Goal: Transaction & Acquisition: Purchase product/service

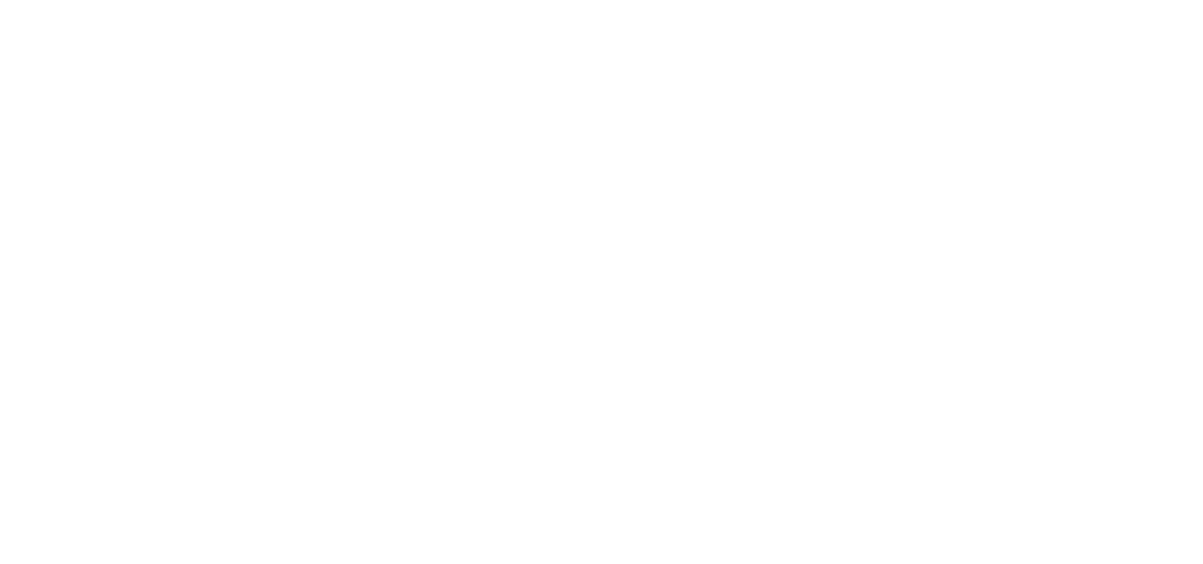
drag, startPoint x: 1028, startPoint y: 507, endPoint x: 1029, endPoint y: 577, distance: 69.6
click at [1029, 563] on html at bounding box center [601, 282] width 1203 height 564
drag, startPoint x: 829, startPoint y: 71, endPoint x: 781, endPoint y: 70, distance: 48.4
click at [829, 71] on body at bounding box center [601, 282] width 1203 height 564
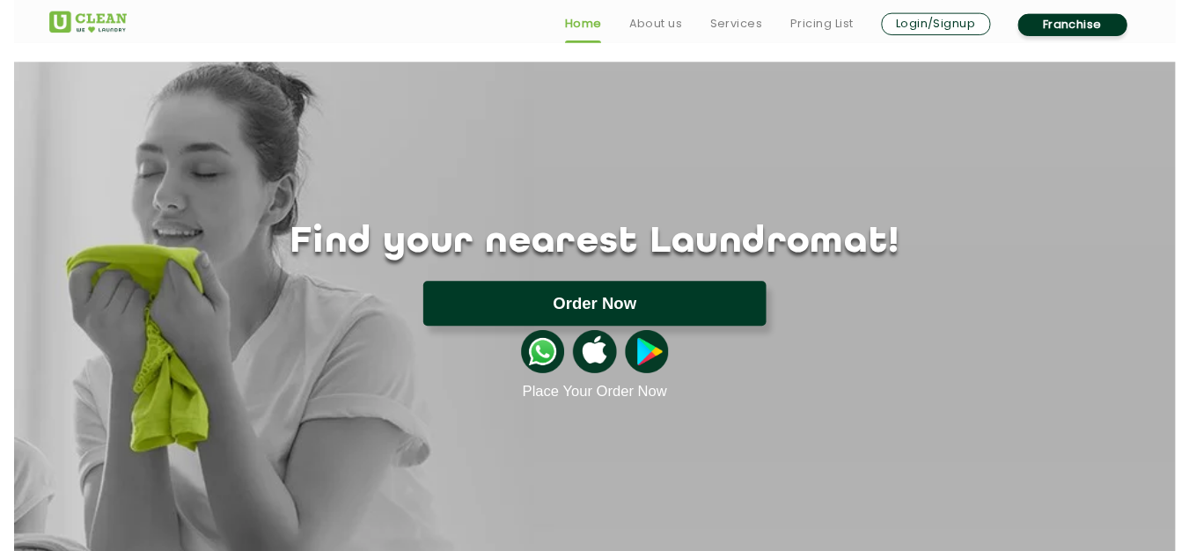
scroll to position [35, 0]
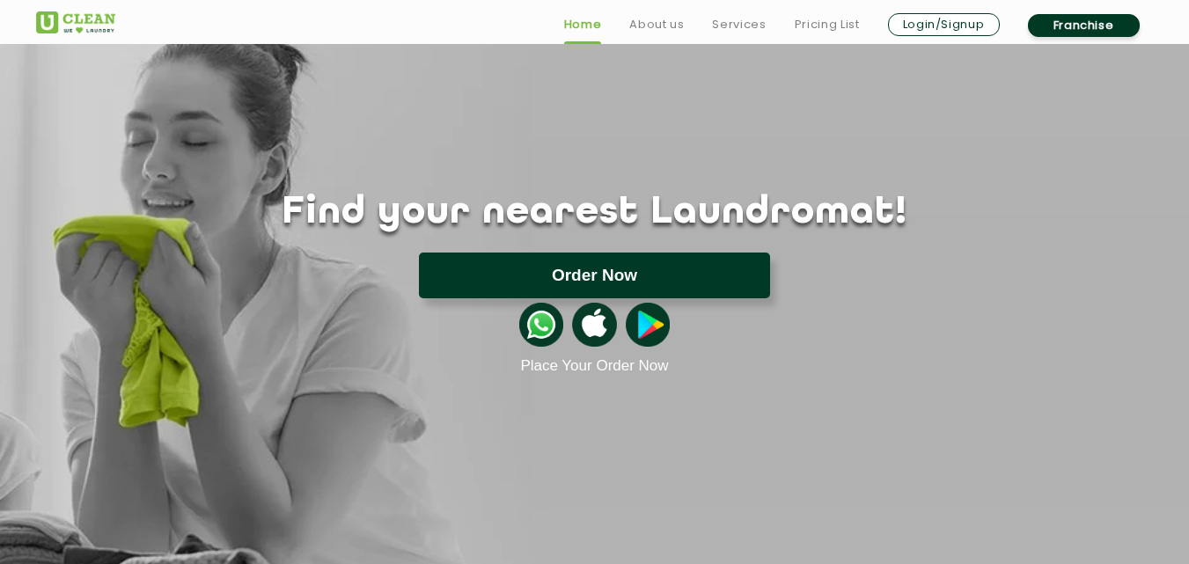
click at [645, 280] on button "Order Now" at bounding box center [594, 276] width 351 height 46
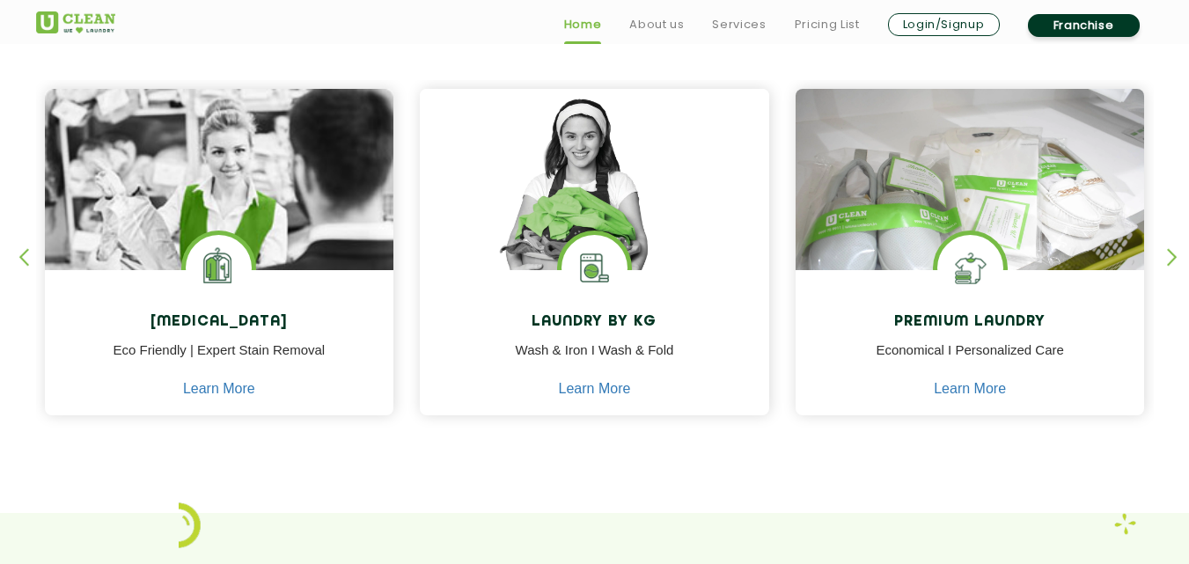
scroll to position [739, 0]
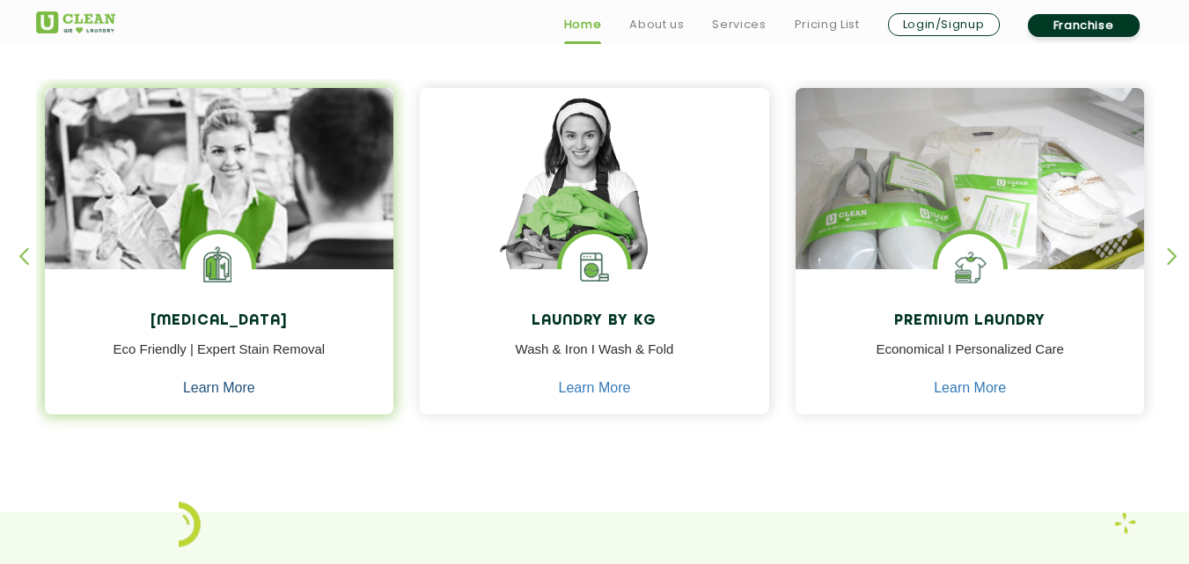
click at [232, 386] on link "Learn More" at bounding box center [219, 388] width 72 height 16
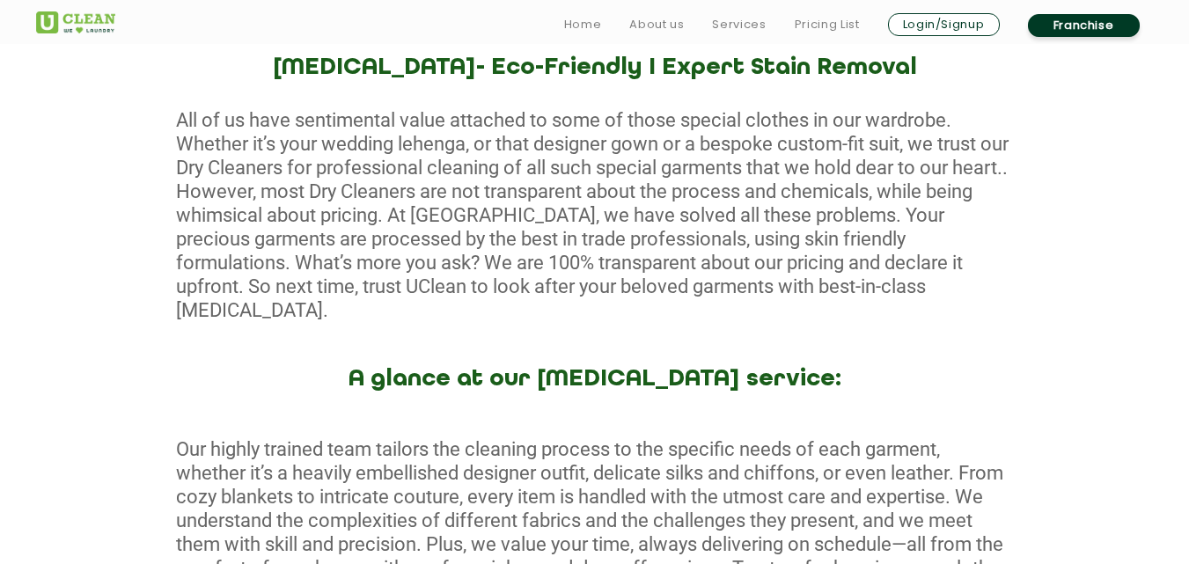
scroll to position [739, 0]
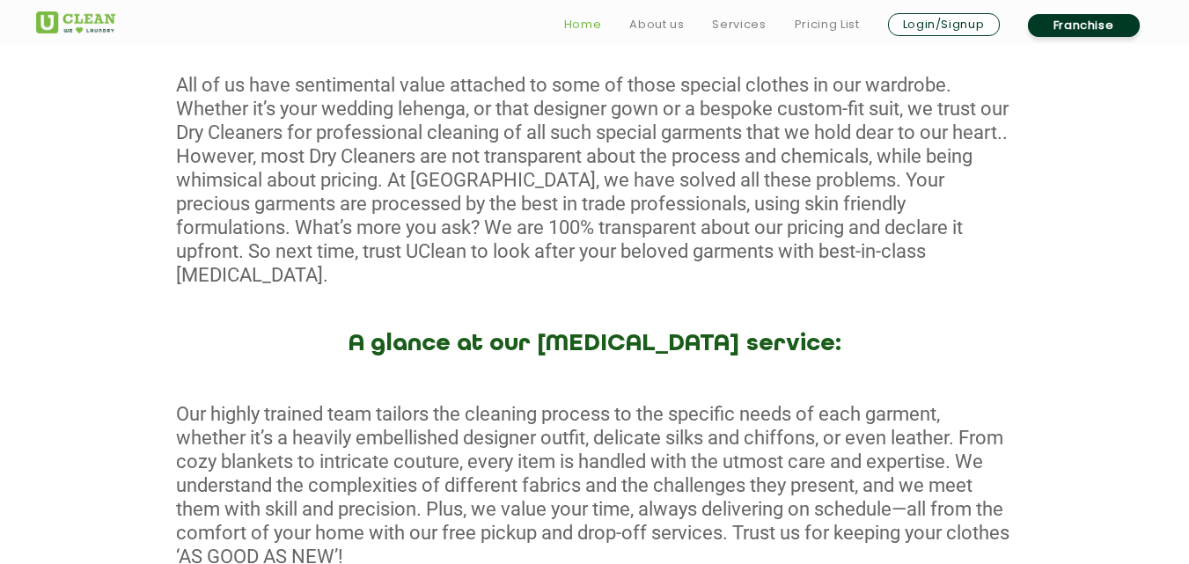
click at [574, 32] on link "Home" at bounding box center [583, 24] width 38 height 21
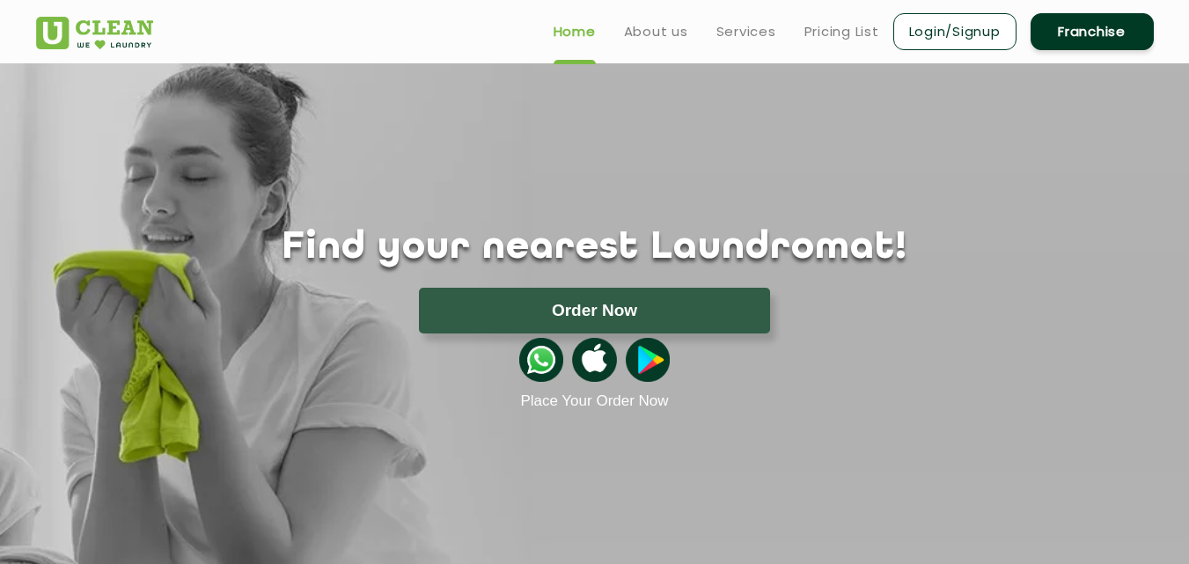
click at [827, 29] on link "Pricing List" at bounding box center [842, 31] width 75 height 21
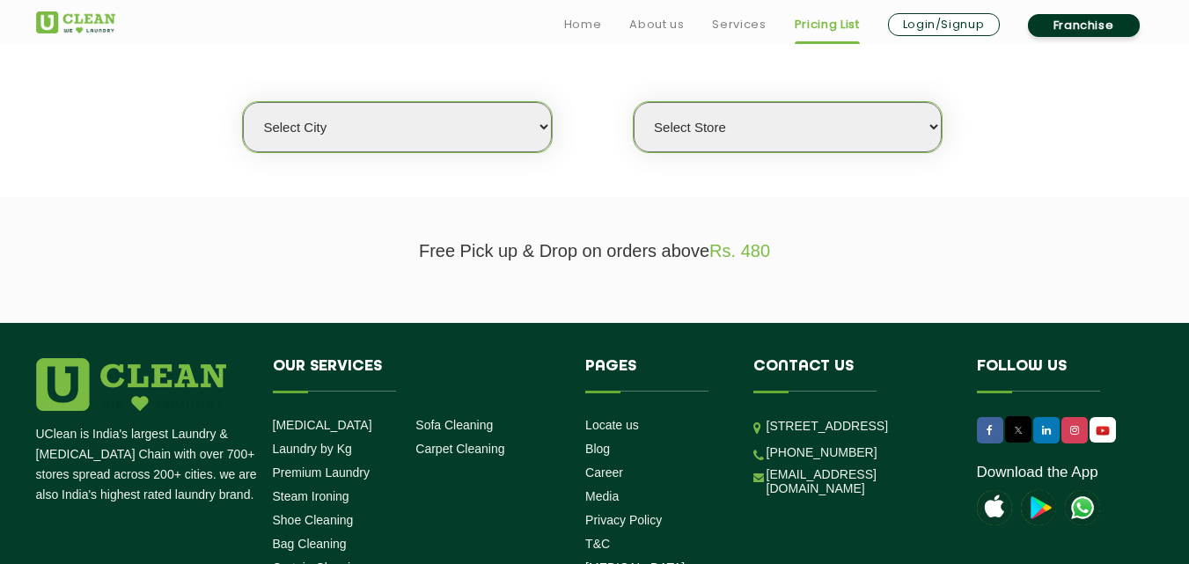
scroll to position [493, 0]
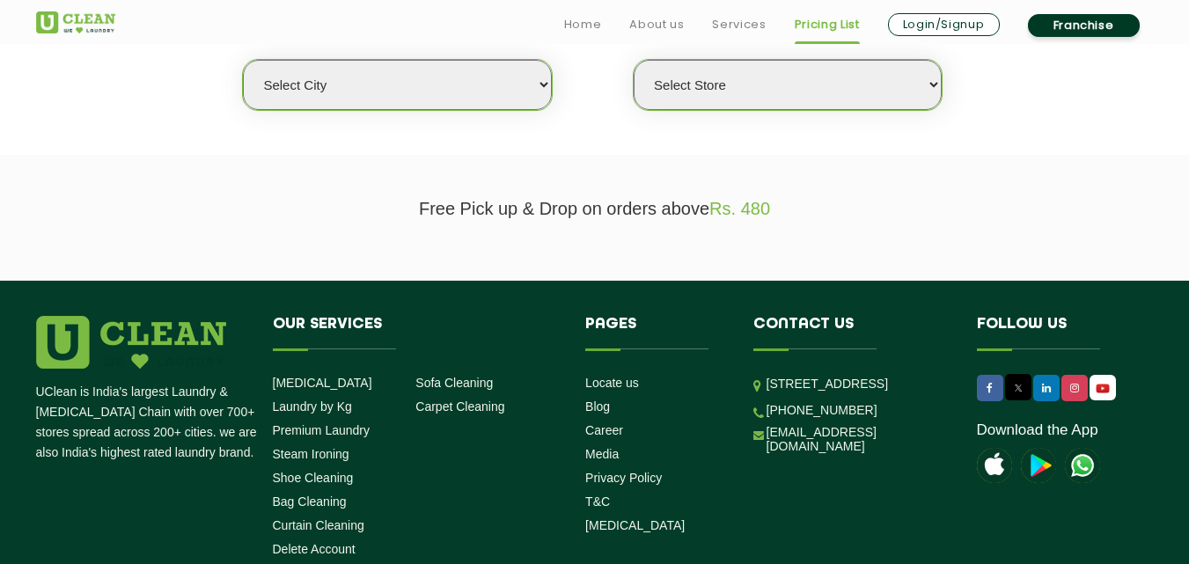
click at [479, 96] on select "Select city" at bounding box center [397, 85] width 308 height 50
click at [243, 60] on select "Select city" at bounding box center [397, 85] width 308 height 50
click at [697, 207] on p "Free Pick up & Drop on orders above Rs. 480" at bounding box center [595, 209] width 1118 height 20
click at [833, 250] on section "Free Pick up & Drop on orders above Rs. 480" at bounding box center [594, 218] width 1189 height 126
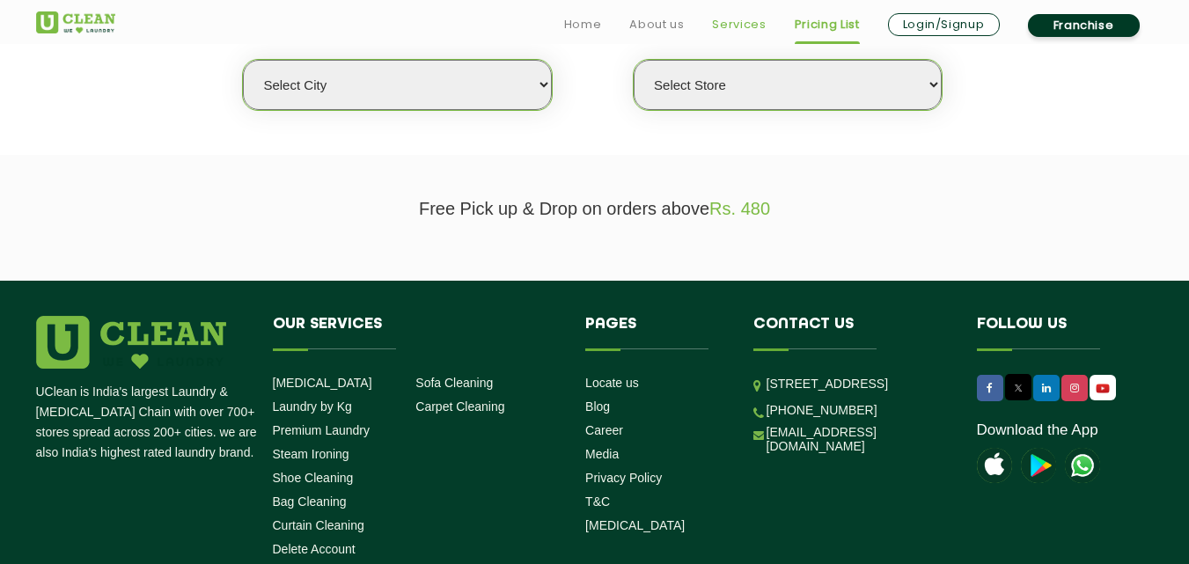
click at [739, 26] on link "Services" at bounding box center [739, 24] width 54 height 21
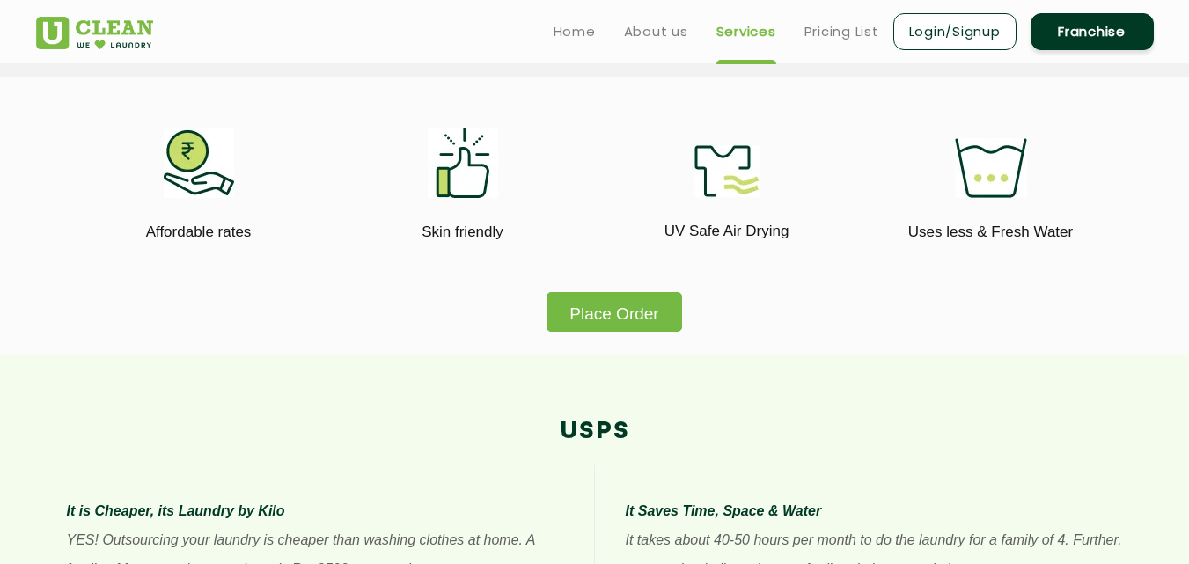
scroll to position [986, 0]
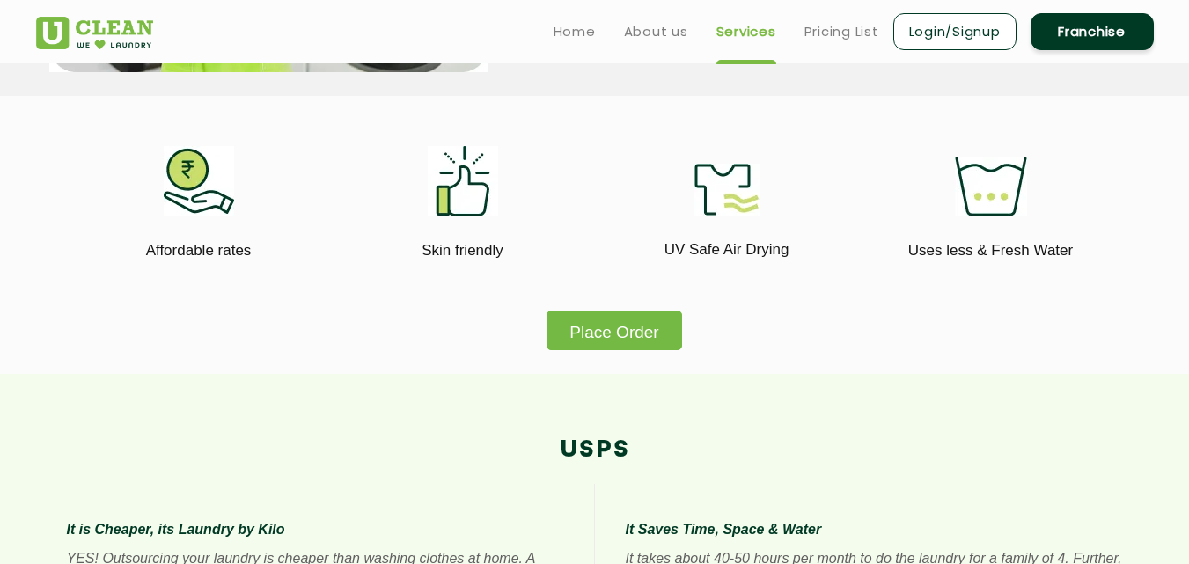
click at [640, 318] on button "Place Order" at bounding box center [614, 331] width 135 height 40
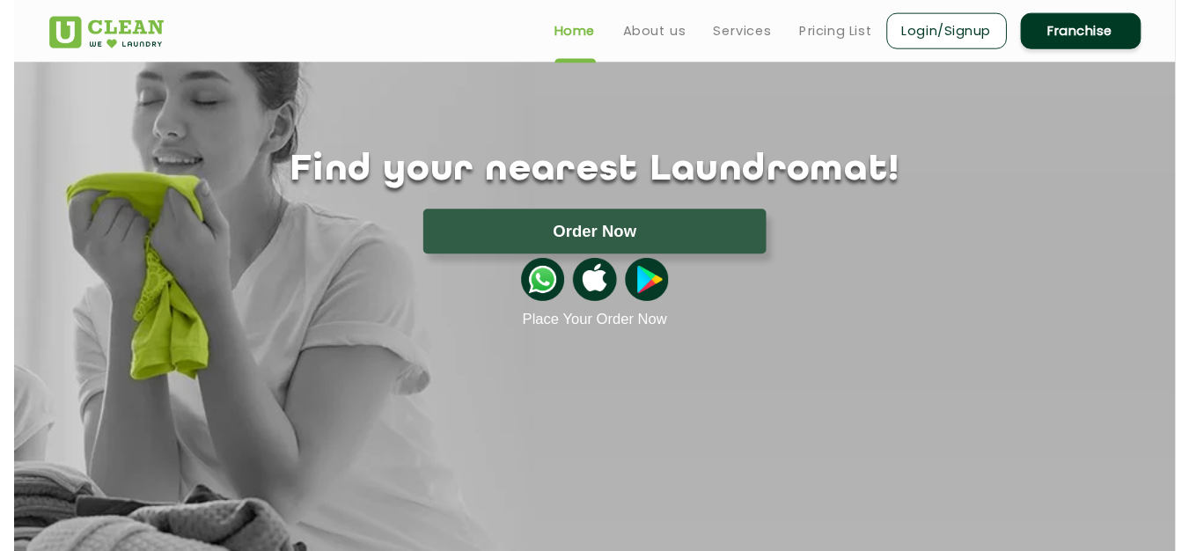
scroll to position [70, 0]
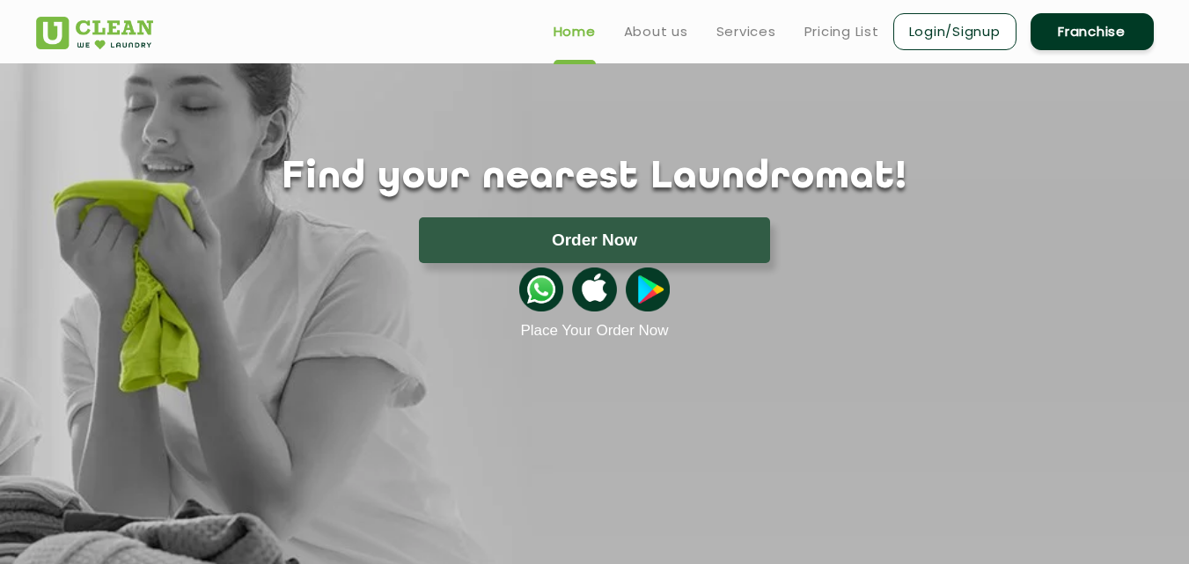
click at [730, 256] on button "Order Now" at bounding box center [594, 240] width 351 height 46
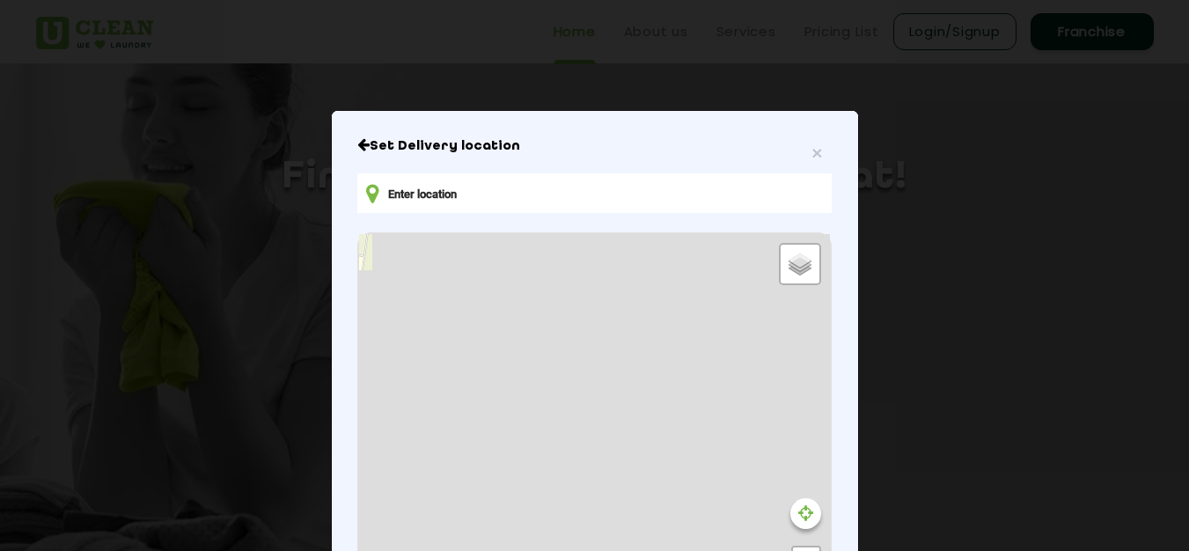
type input "2HQP+Q4J, [GEOGRAPHIC_DATA]"
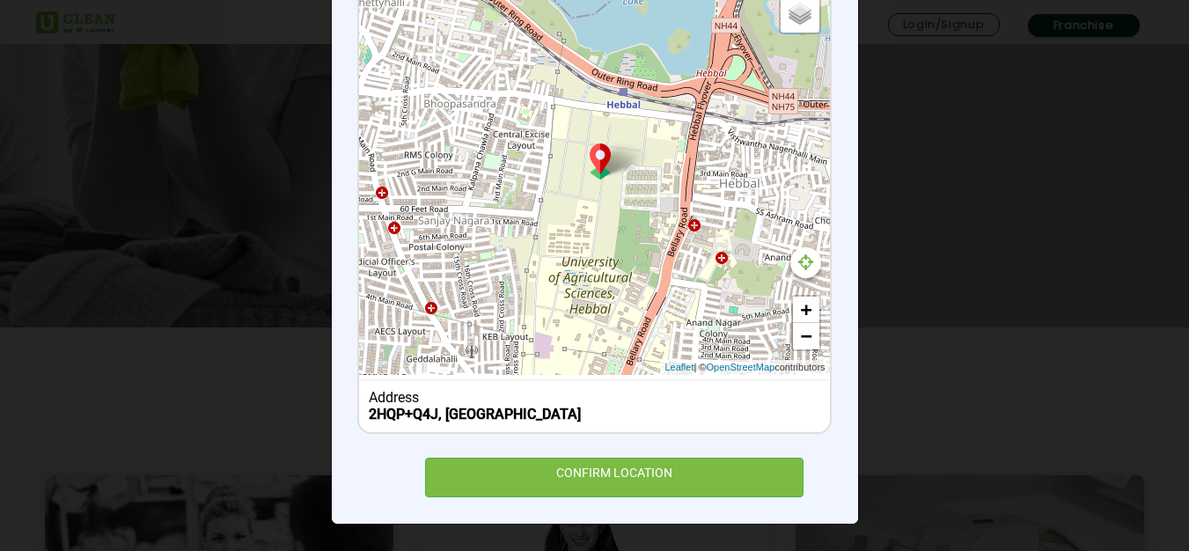
scroll to position [387, 0]
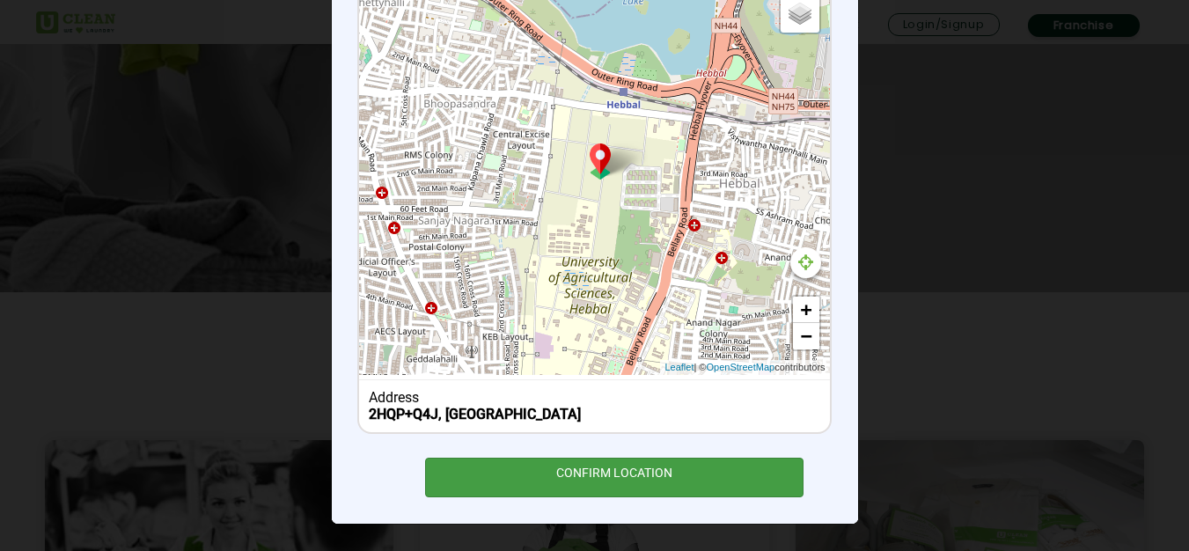
click at [519, 487] on div "CONFIRM LOCATION" at bounding box center [614, 478] width 379 height 40
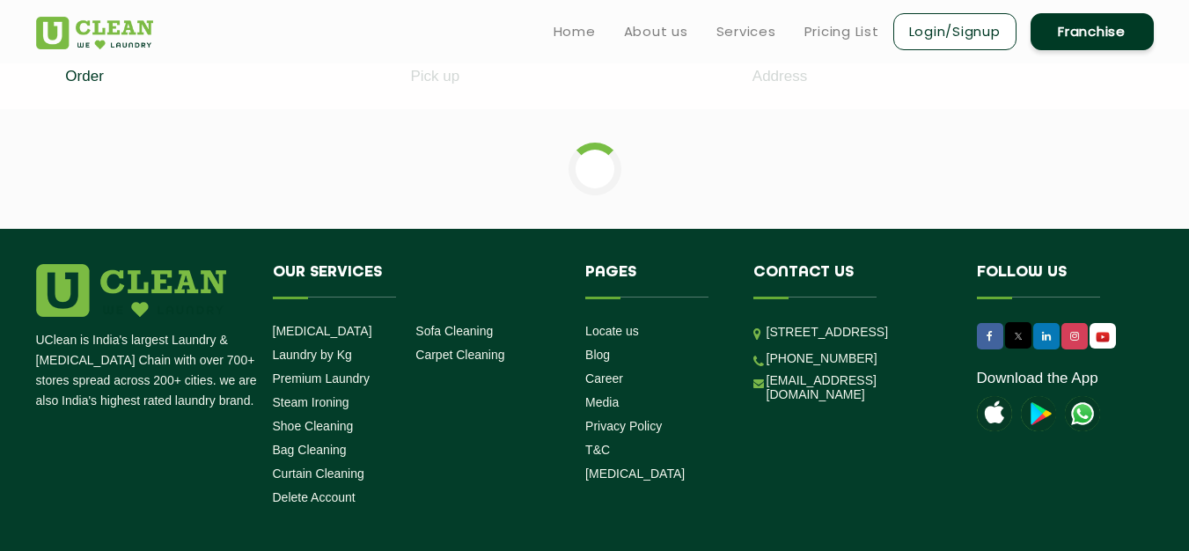
scroll to position [387, 0]
